Goal: Transaction & Acquisition: Purchase product/service

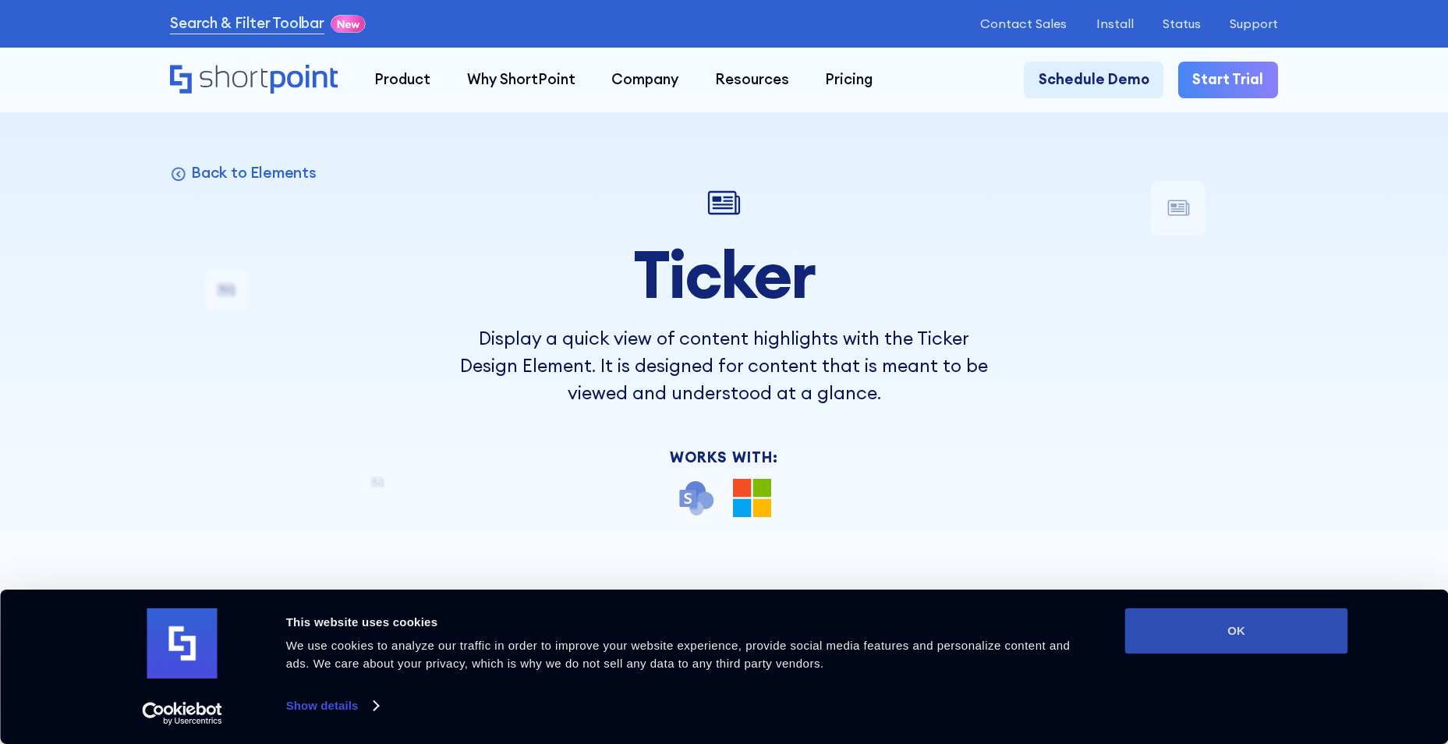
click at [1244, 631] on button "OK" at bounding box center [1236, 630] width 223 height 45
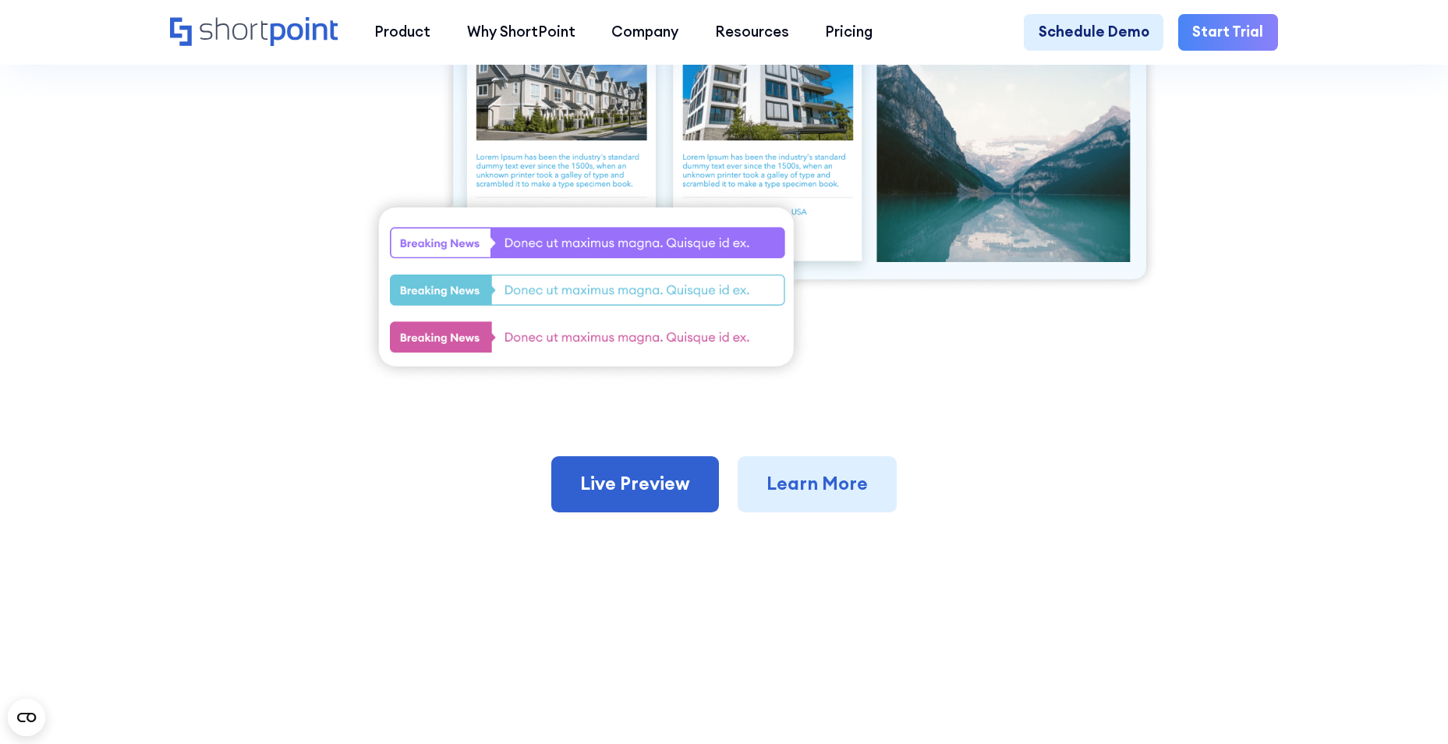
scroll to position [702, 0]
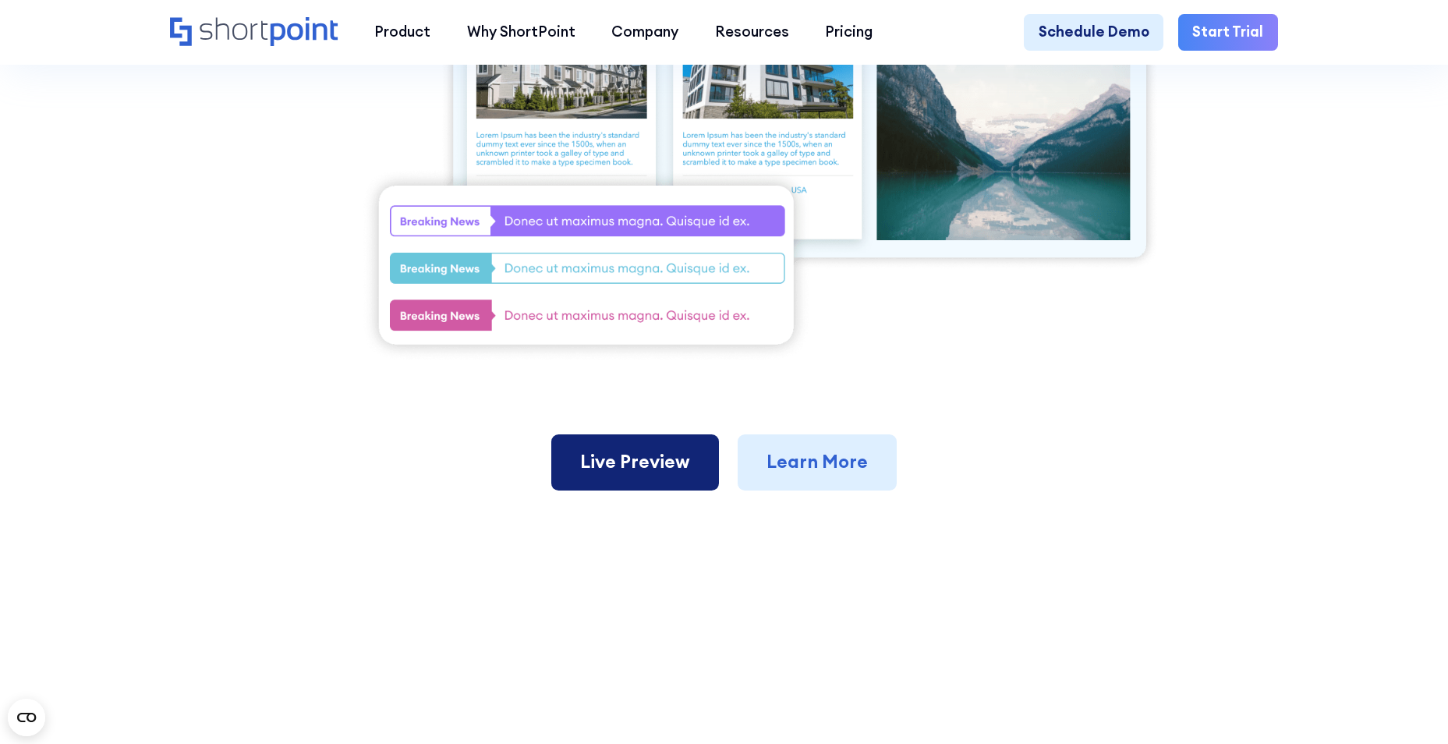
click at [629, 476] on link "Live Preview" at bounding box center [635, 462] width 168 height 56
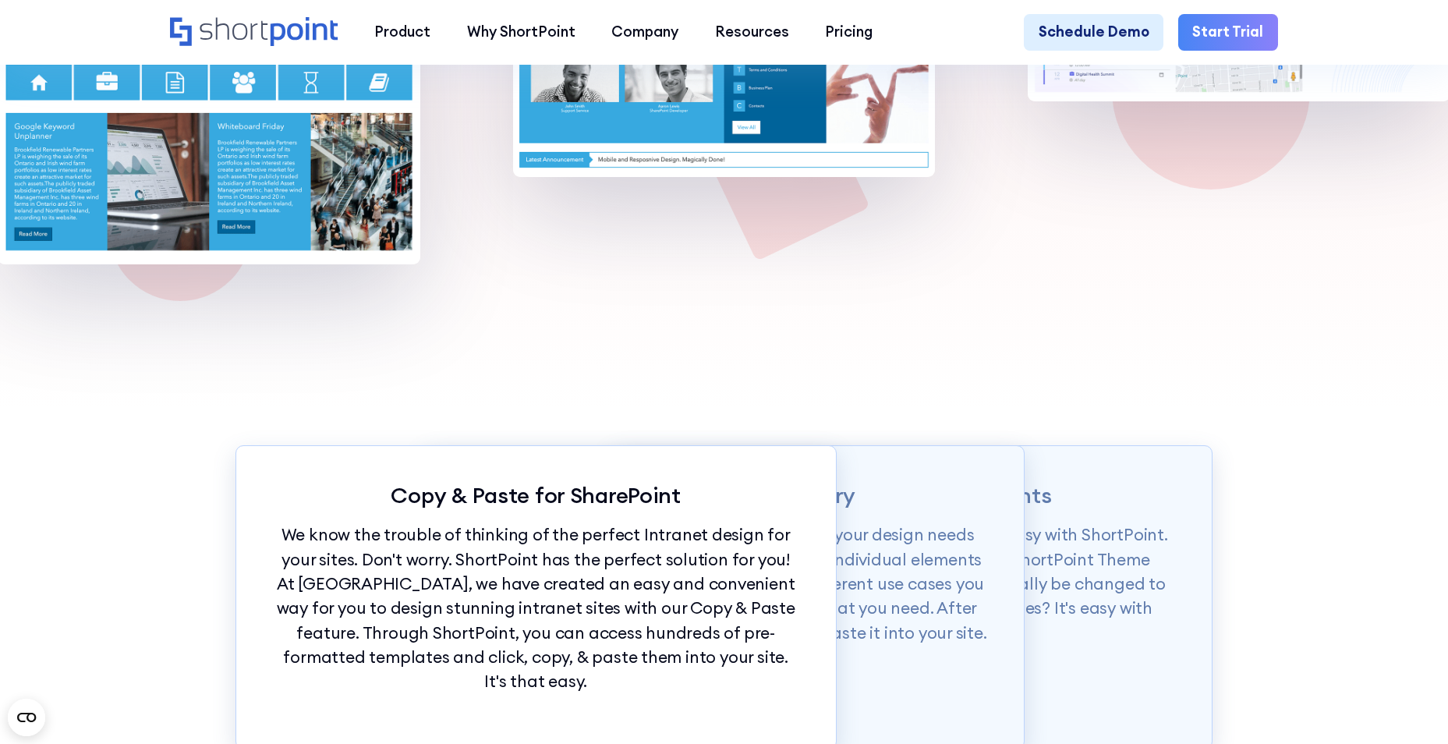
scroll to position [1481, 0]
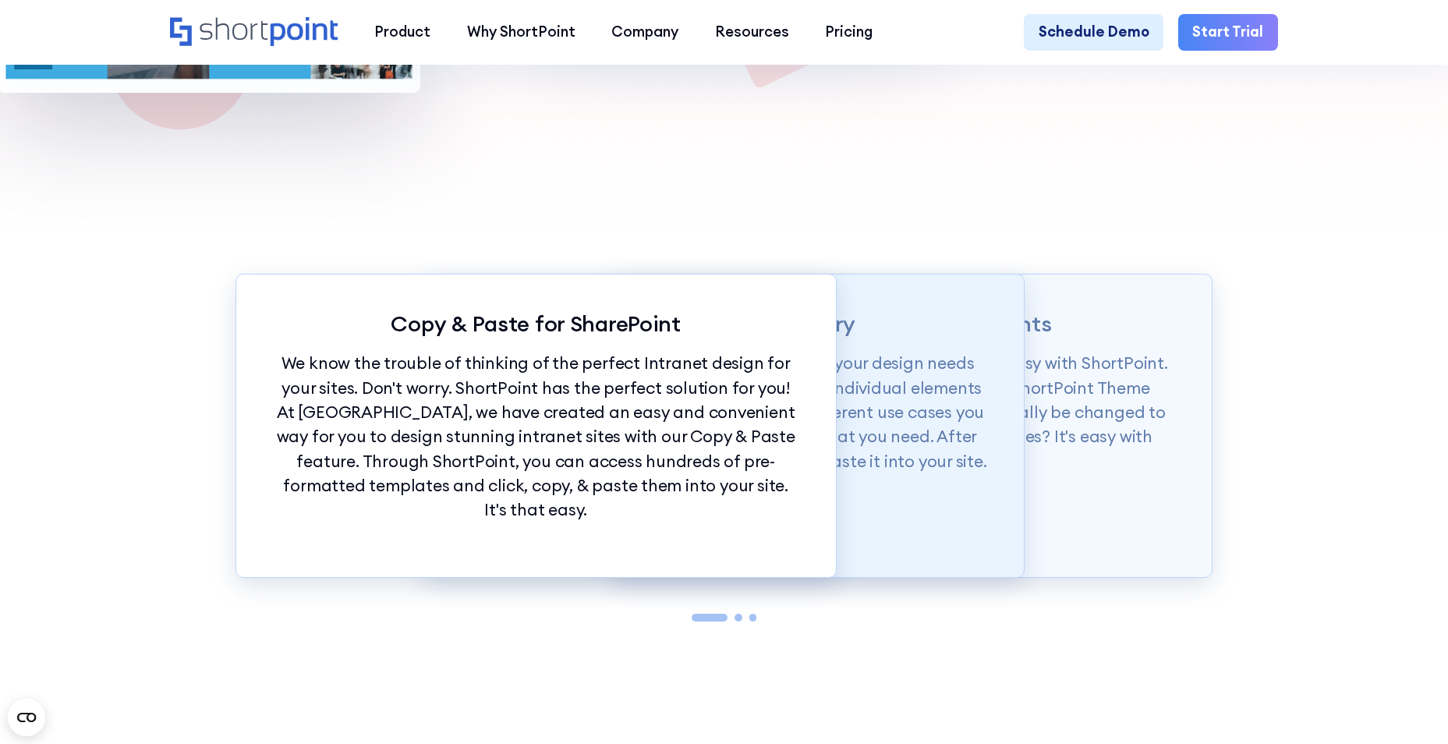
click at [885, 391] on p "Our Demos library is categorized according to your design needs from whole page…" at bounding box center [723, 412] width 527 height 122
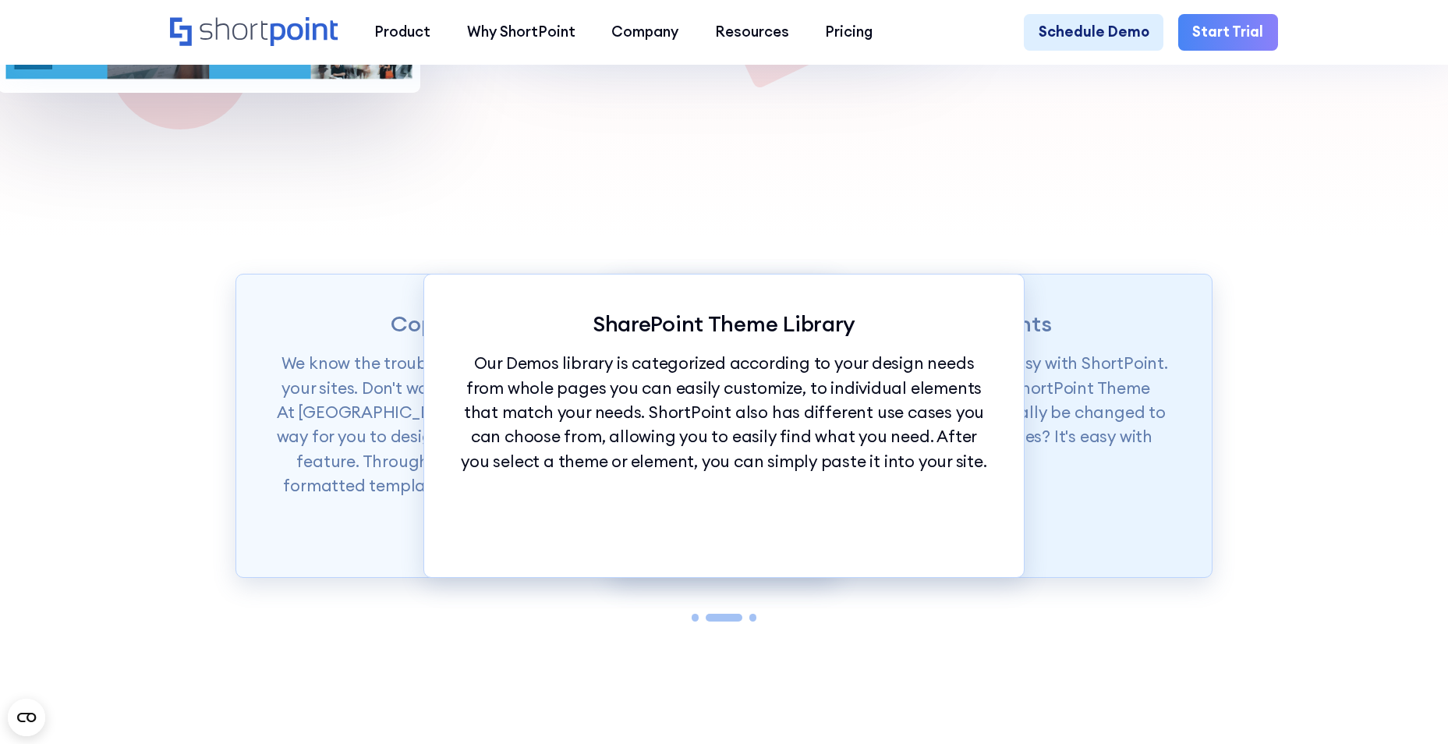
click at [1090, 402] on p "Want to set branding for your whole site? It's easy with ShortPoint. You can se…" at bounding box center [912, 412] width 527 height 122
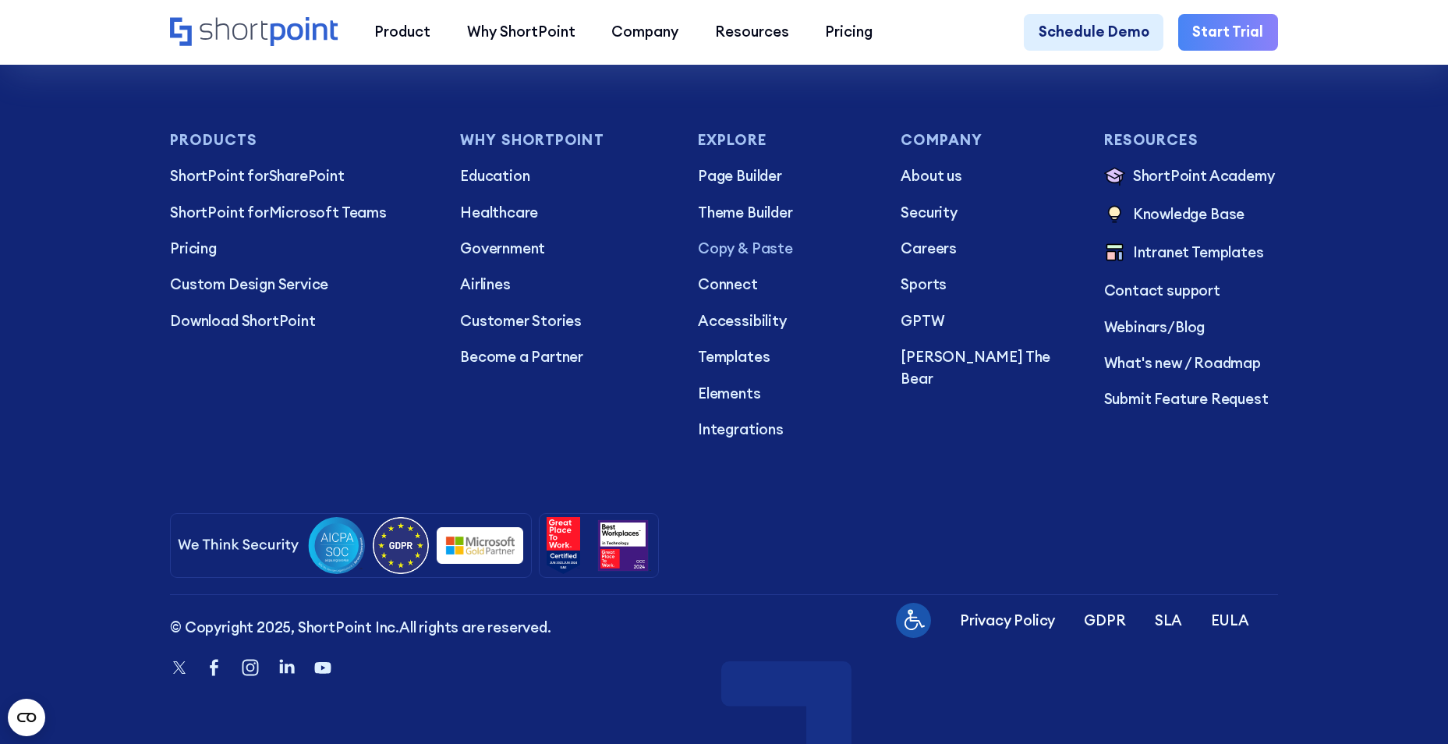
scroll to position [6903, 0]
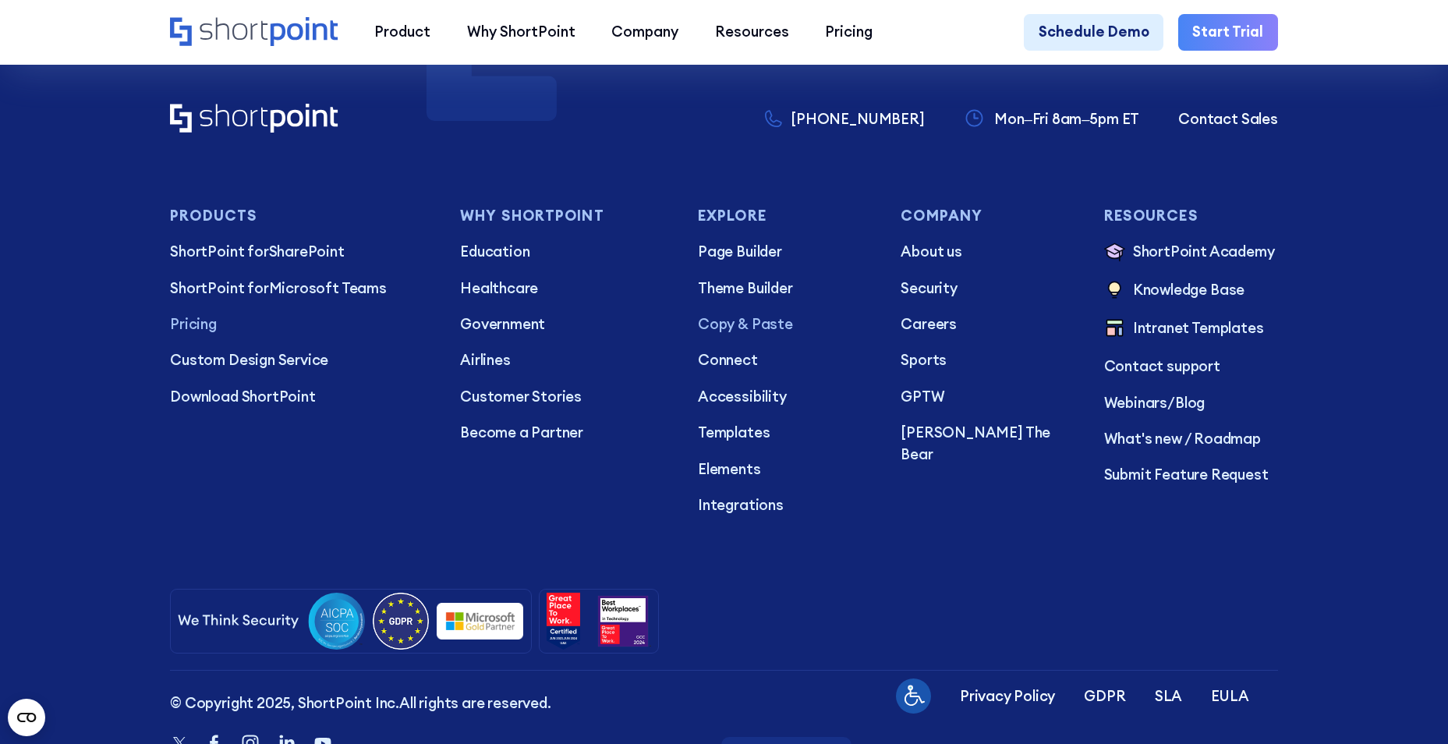
click at [186, 329] on p "Pricing" at bounding box center [300, 324] width 261 height 22
